Goal: Task Accomplishment & Management: Complete application form

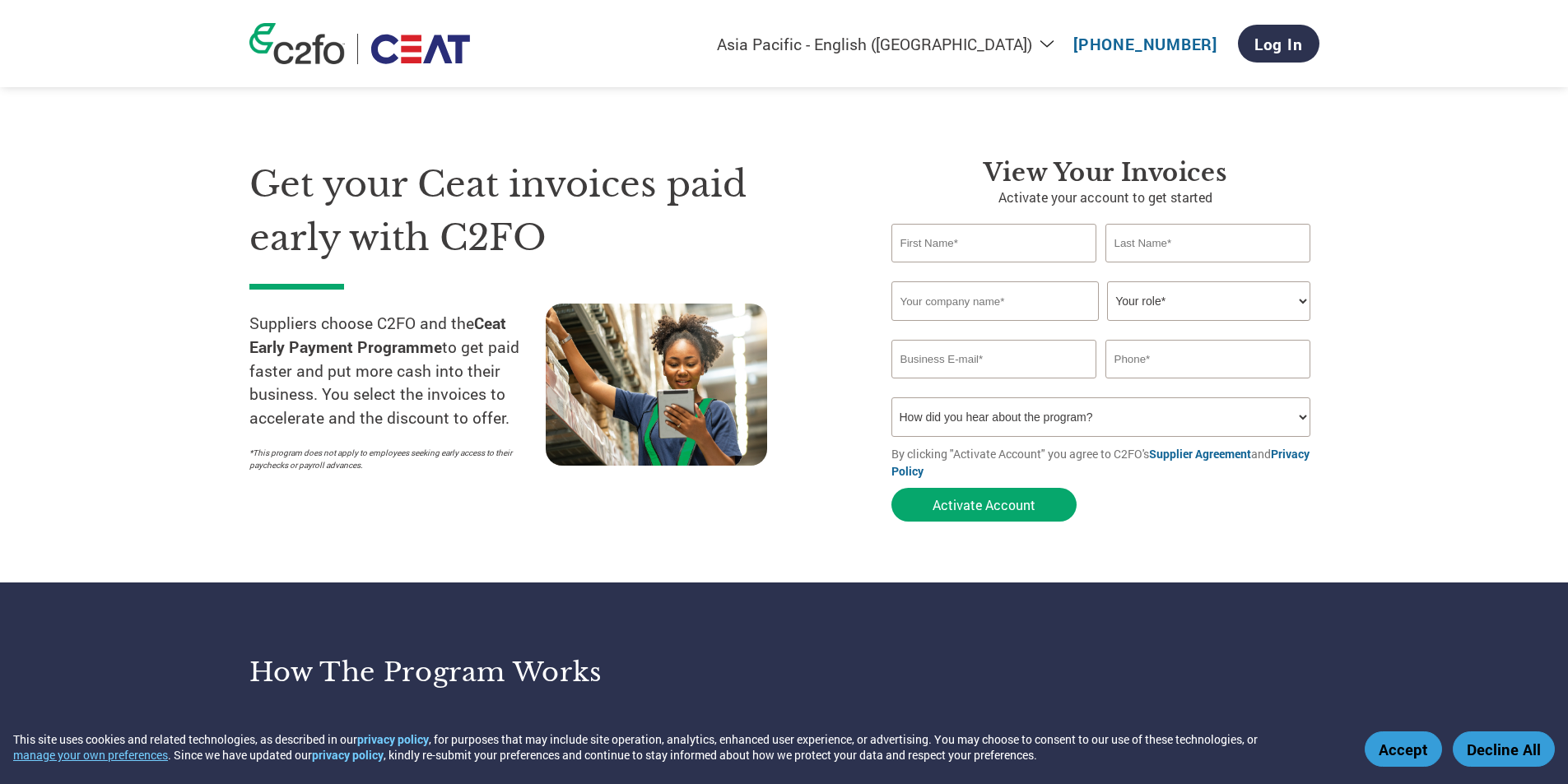
select select "en-IN"
click at [938, 241] on input "text" at bounding box center [994, 244] width 206 height 39
type input "SANTOSH"
type input "TUPE"
click at [1038, 308] on input "text" at bounding box center [995, 301] width 208 height 39
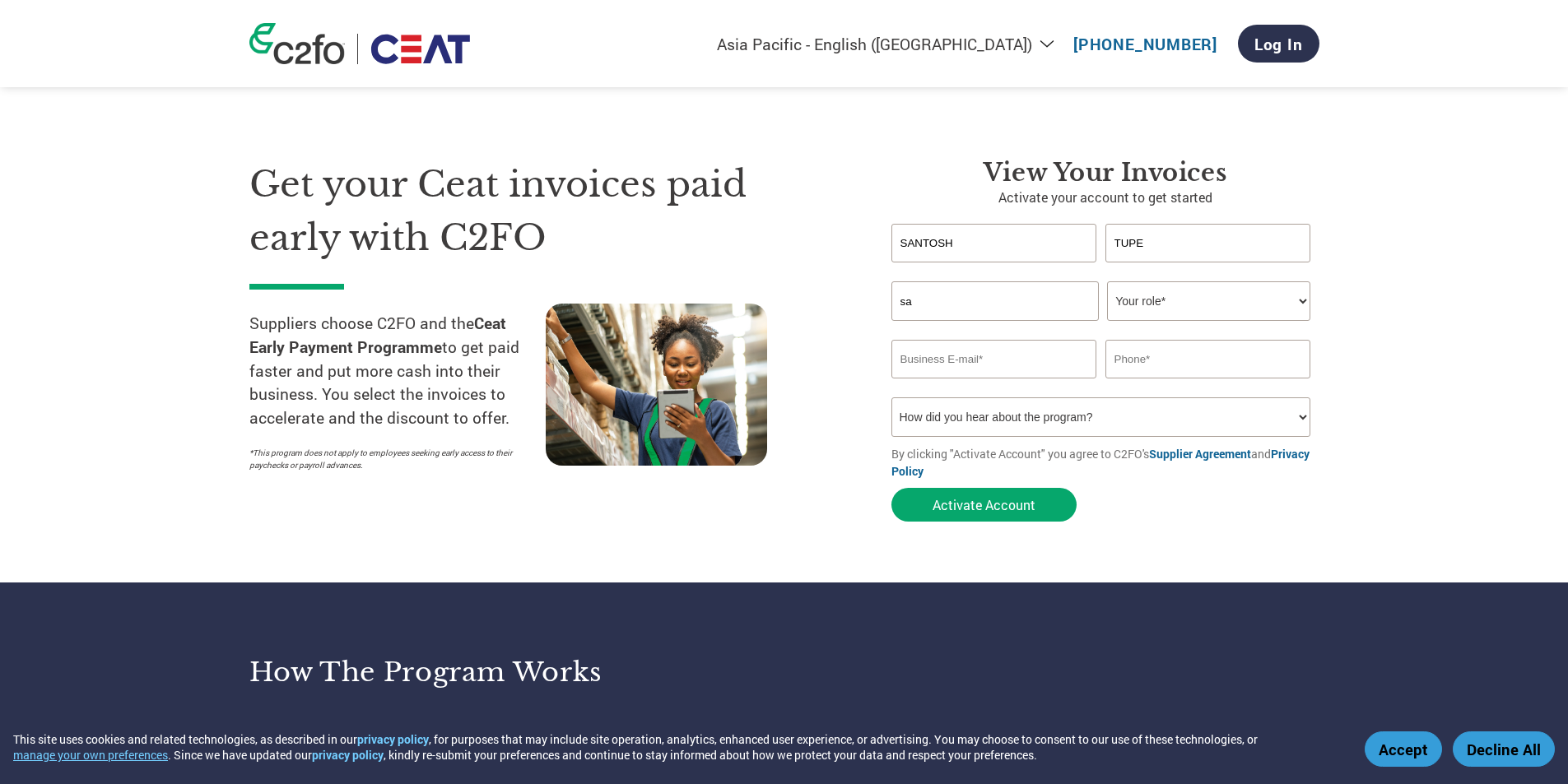
type input "s"
type input "SANTOSH TRADING CO"
click at [1174, 298] on select "Your role* CFO Controller Credit Manager Finance Director Treasurer CEO Preside…" at bounding box center [1209, 301] width 204 height 39
select select "OWNER_FOUNDER"
click at [1107, 282] on select "Your role* CFO Controller Credit Manager Finance Director Treasurer CEO Preside…" at bounding box center [1209, 301] width 204 height 39
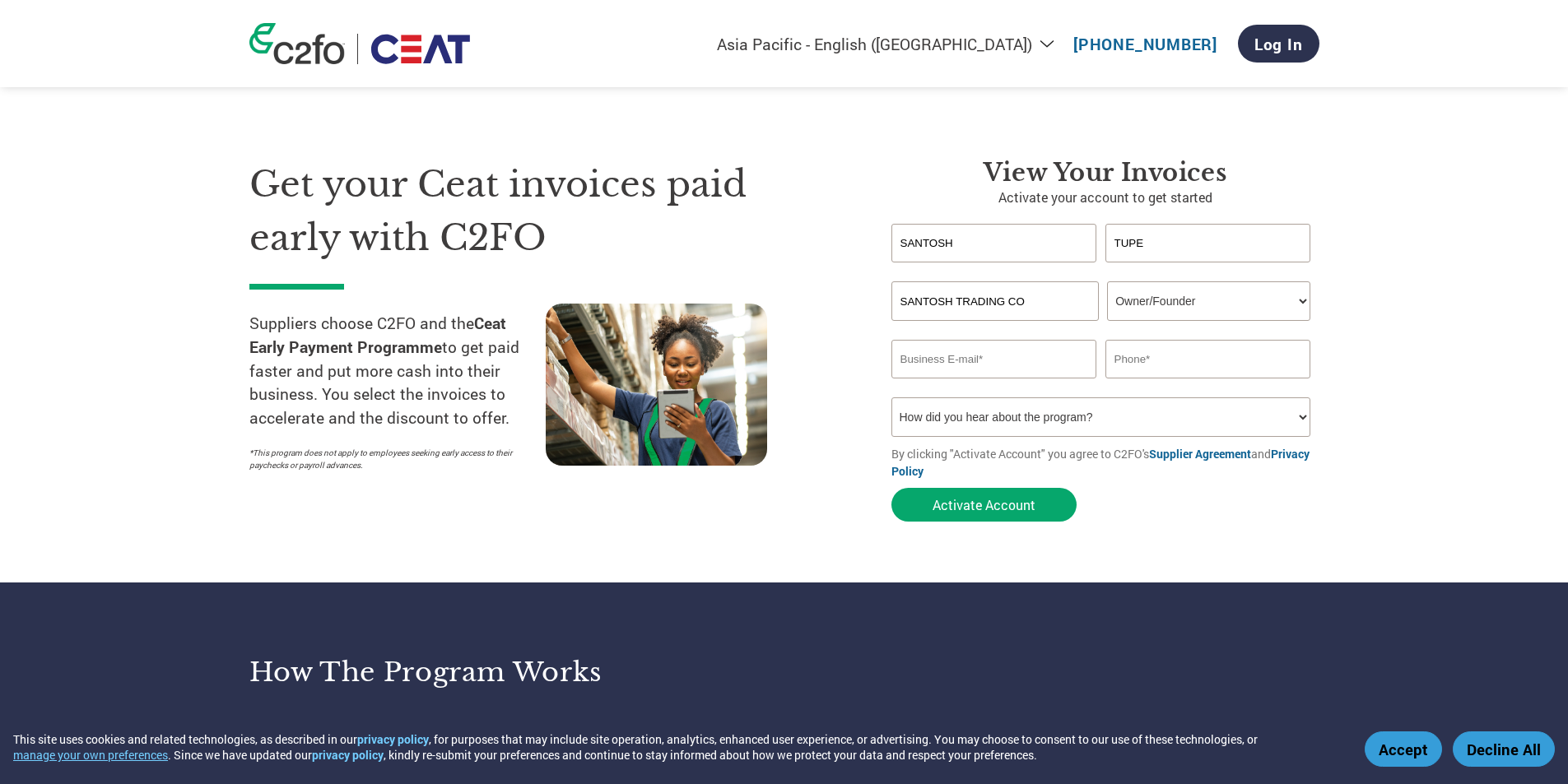
click at [981, 367] on input "email" at bounding box center [994, 359] width 206 height 39
type input "[EMAIL_ADDRESS][DOMAIN_NAME]"
type input "07588197998"
click at [1098, 415] on select "How did you hear about the program? Received a letter Email Social Media Online…" at bounding box center [1101, 417] width 420 height 39
select select "Email"
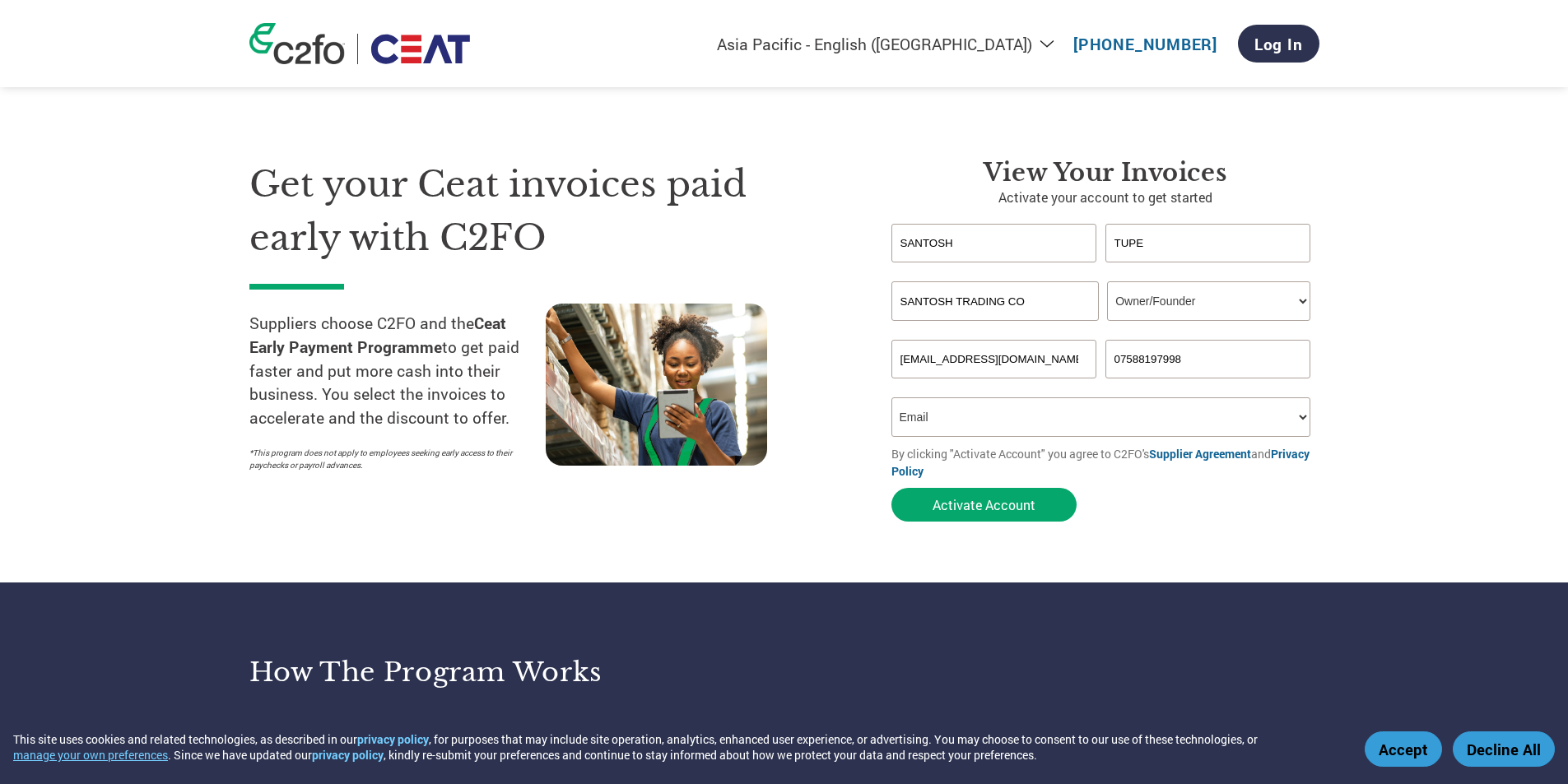
click at [891, 397] on select "How did you hear about the program? Received a letter Email Social Media Online…" at bounding box center [1101, 417] width 420 height 39
click at [1039, 512] on button "Activate Account" at bounding box center [984, 505] width 185 height 33
click at [1040, 360] on input "[EMAIL_ADDRESS][DOMAIN_NAME]" at bounding box center [994, 359] width 206 height 39
click at [967, 410] on select "How did you hear about the program? Received a letter Email Social Media Online…" at bounding box center [1101, 417] width 420 height 39
drag, startPoint x: 914, startPoint y: 338, endPoint x: 689, endPoint y: 323, distance: 225.5
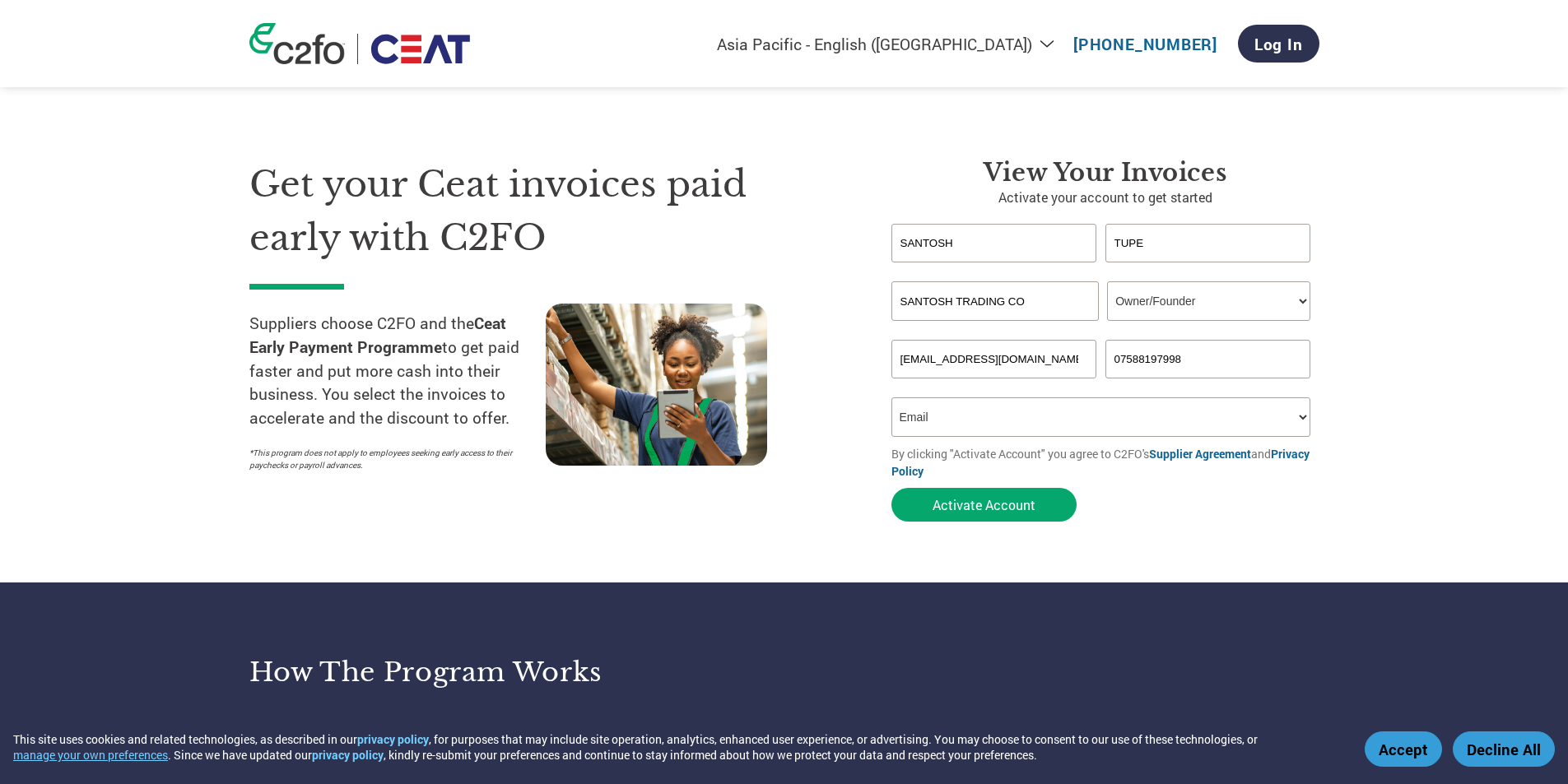
click at [689, 323] on div "Get your Ceat invoices paid early with C2FO Suppliers choose C2FO and the Ceat …" at bounding box center [784, 311] width 1070 height 438
type input "[EMAIL_ADDRESS][DOMAIN_NAME]"
click at [1182, 535] on section "Get your Ceat invoices paid early with C2FO Suppliers choose C2FO and the Ceat …" at bounding box center [784, 325] width 1568 height 517
click at [1025, 498] on button "Activate Account" at bounding box center [984, 505] width 185 height 33
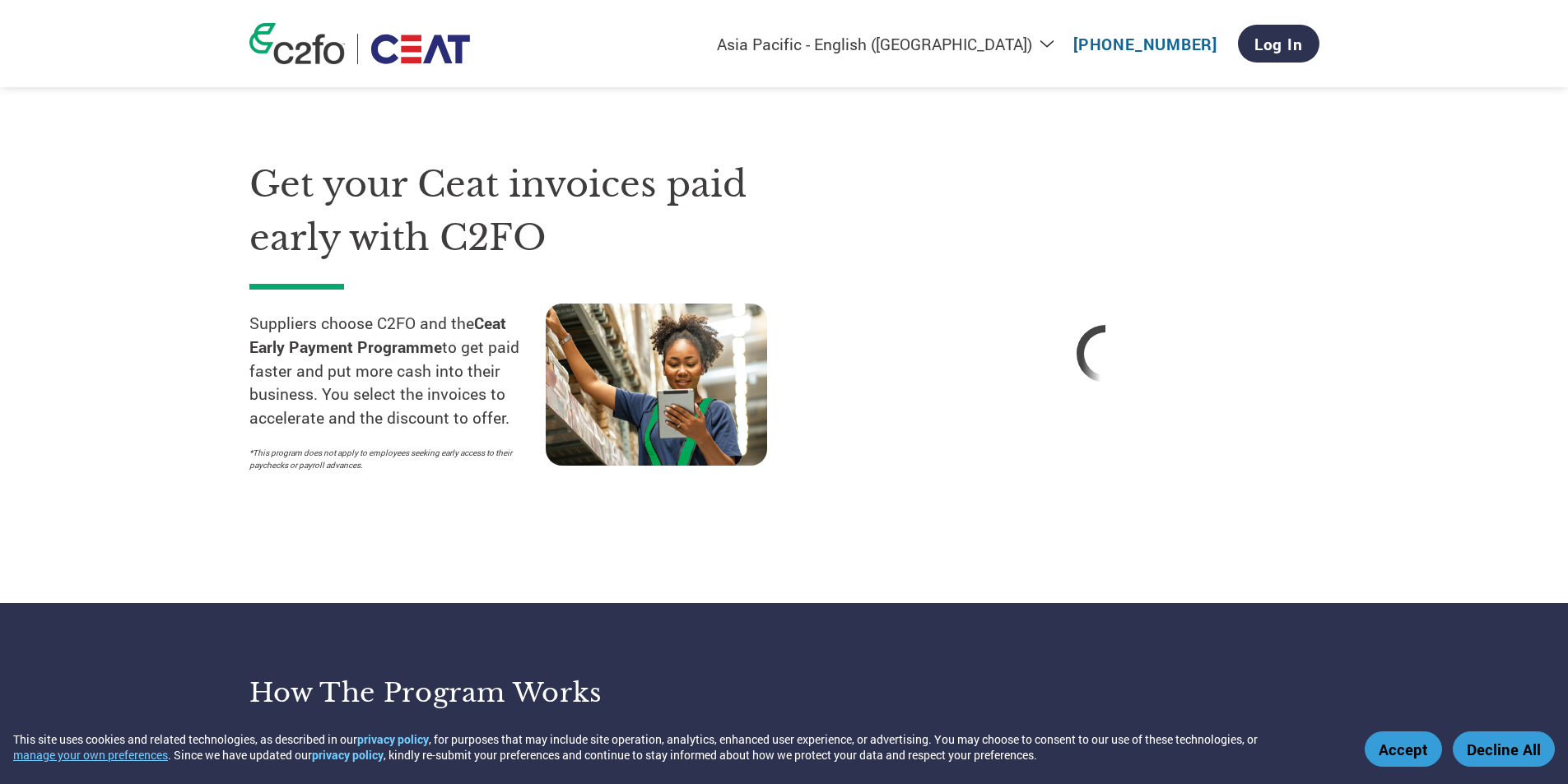
select select "en-IN"
